Goal: Communication & Community: Answer question/provide support

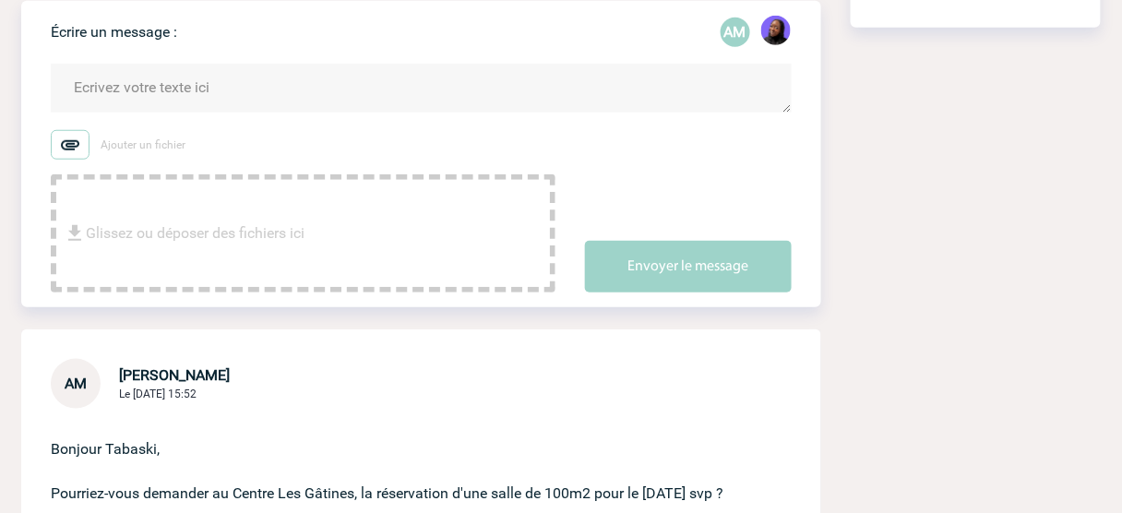
scroll to position [148, 0]
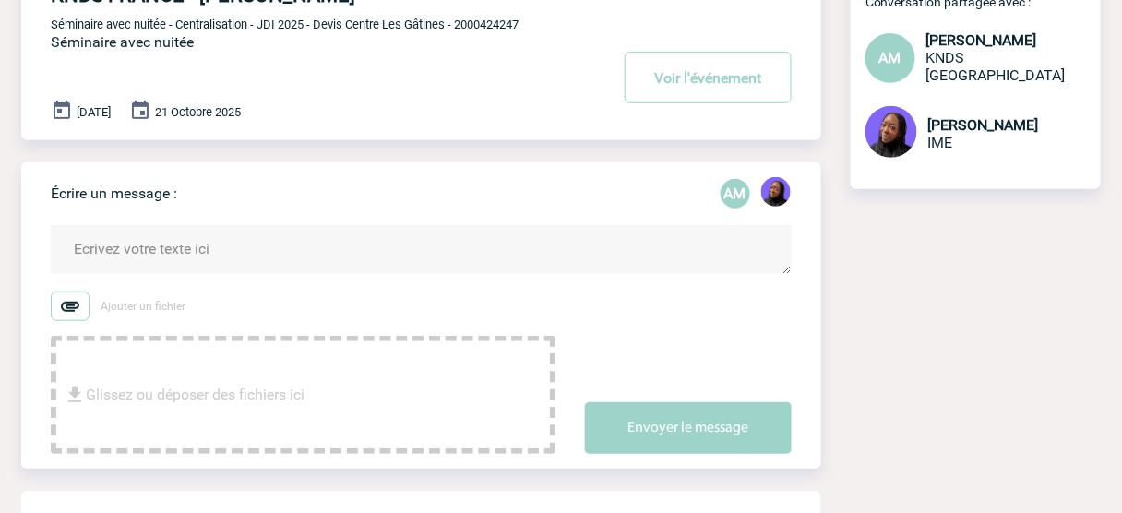
drag, startPoint x: 190, startPoint y: 249, endPoint x: 195, endPoint y: 236, distance: 13.7
click at [194, 237] on textarea at bounding box center [421, 249] width 741 height 49
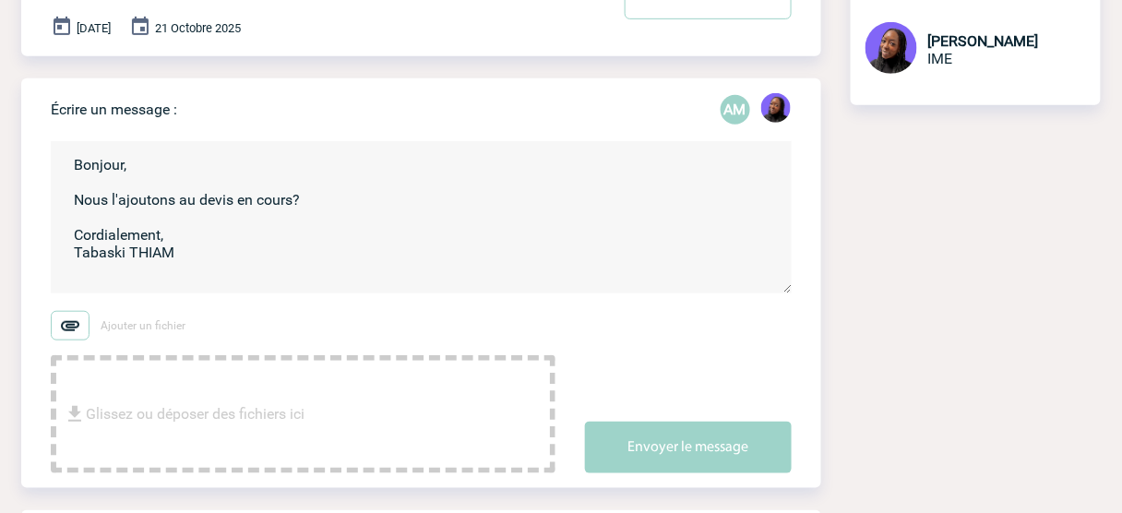
scroll to position [369, 0]
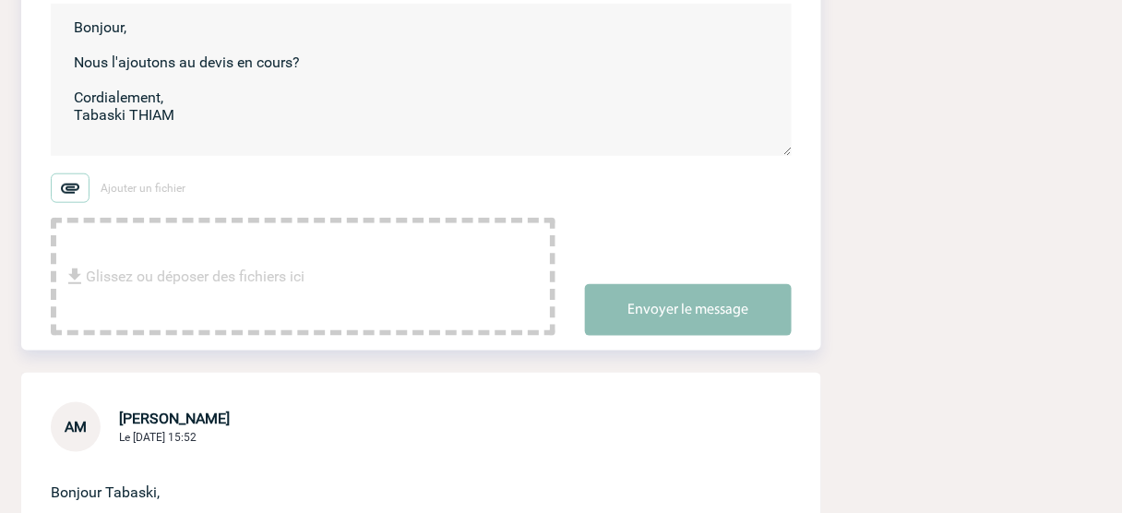
type textarea "Bonjour, Nous l'ajoutons au devis en cours? Cordialement, Tabaski THIAM"
click at [629, 300] on button "Envoyer le message" at bounding box center [688, 310] width 207 height 52
